Goal: Use online tool/utility: Use online tool/utility

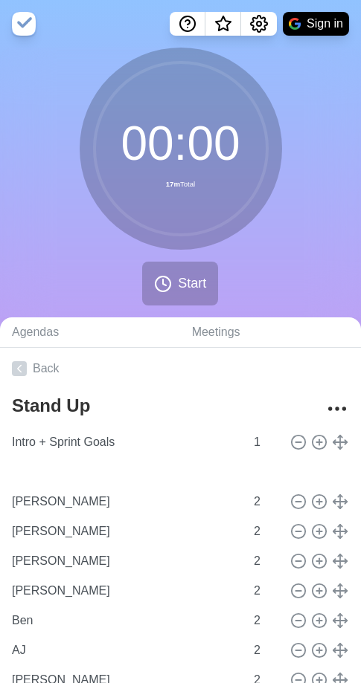
type input "Maya"
type input "[PERSON_NAME]"
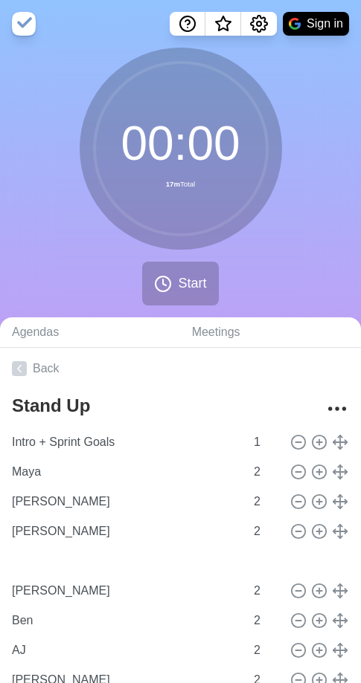
type input "[PERSON_NAME]"
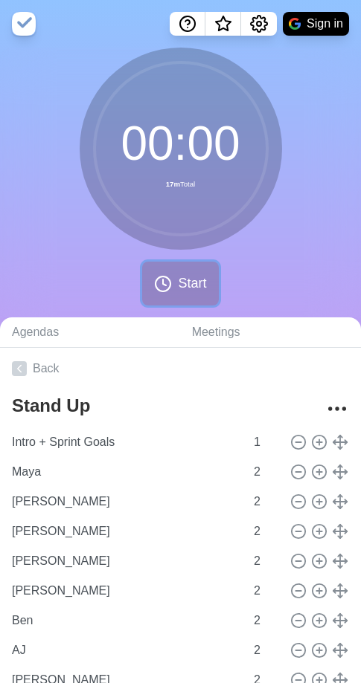
click at [196, 281] on span "Start" at bounding box center [192, 284] width 28 height 20
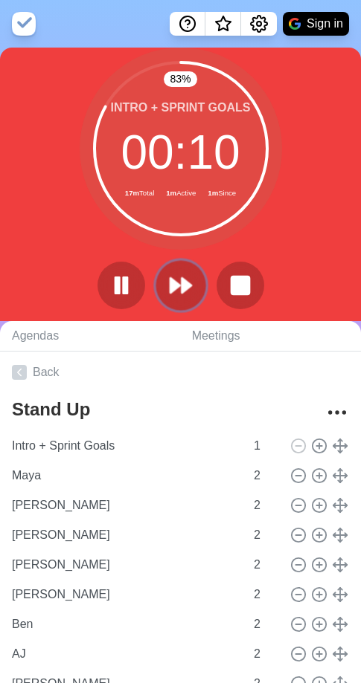
click at [187, 287] on polygon at bounding box center [186, 285] width 10 height 15
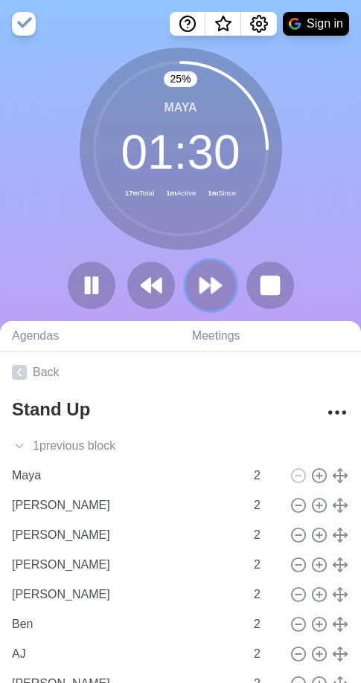
click at [211, 291] on polygon at bounding box center [216, 285] width 10 height 15
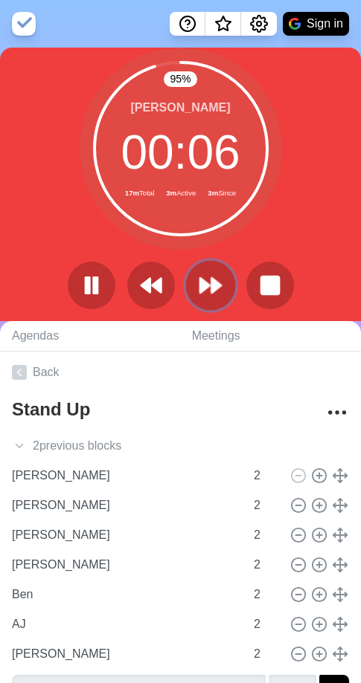
click at [202, 284] on polygon at bounding box center [205, 285] width 10 height 15
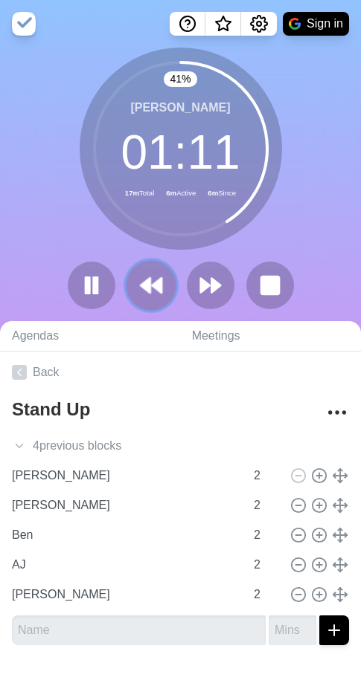
click at [146, 279] on icon at bounding box center [150, 285] width 25 height 25
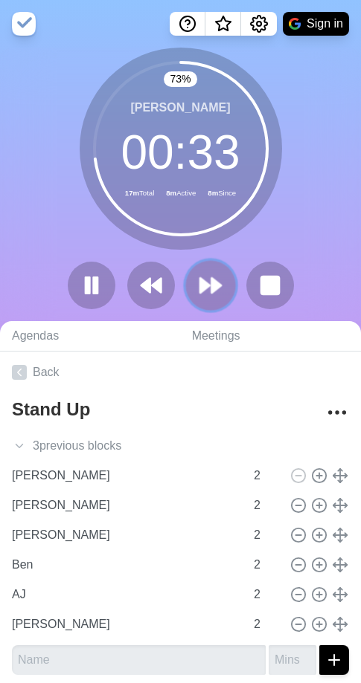
click at [216, 292] on icon at bounding box center [210, 285] width 25 height 25
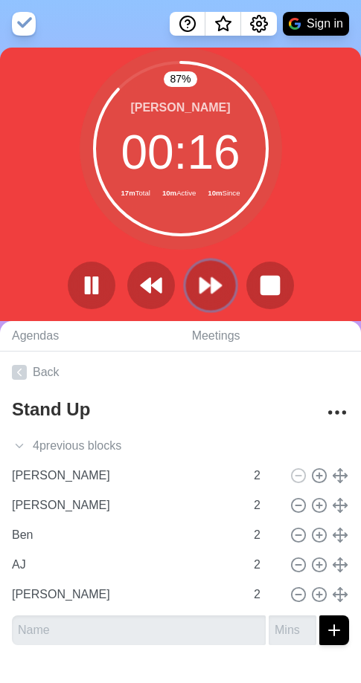
click at [211, 288] on polygon at bounding box center [216, 285] width 10 height 15
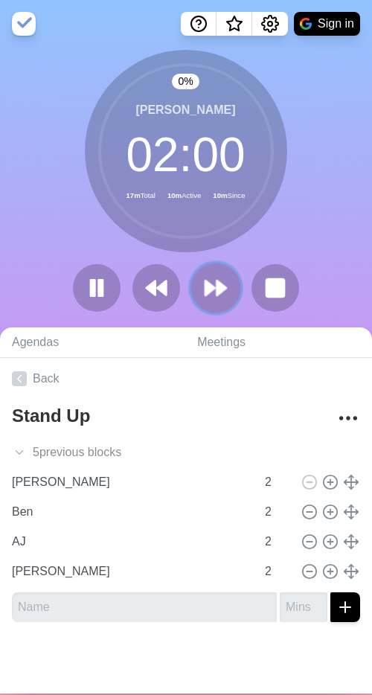
click at [216, 288] on polygon at bounding box center [221, 287] width 10 height 15
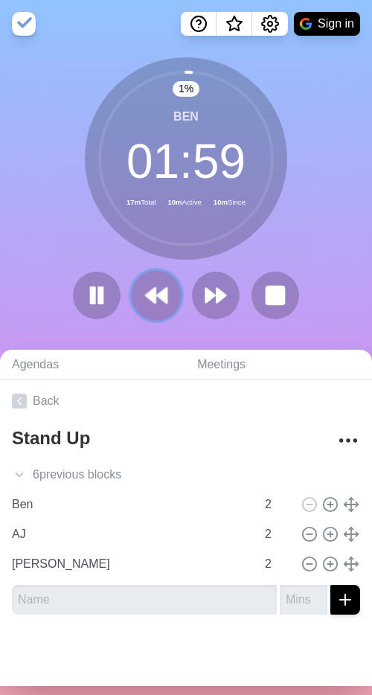
click at [157, 303] on icon at bounding box center [156, 295] width 25 height 25
